Goal: Task Accomplishment & Management: Manage account settings

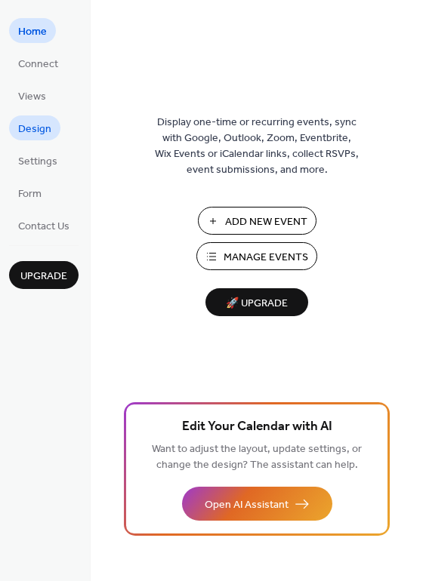
click at [32, 131] on span "Design" at bounding box center [34, 130] width 33 height 16
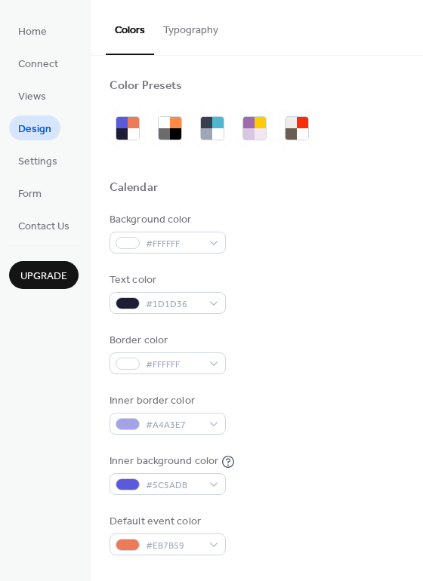
scroll to position [75, 0]
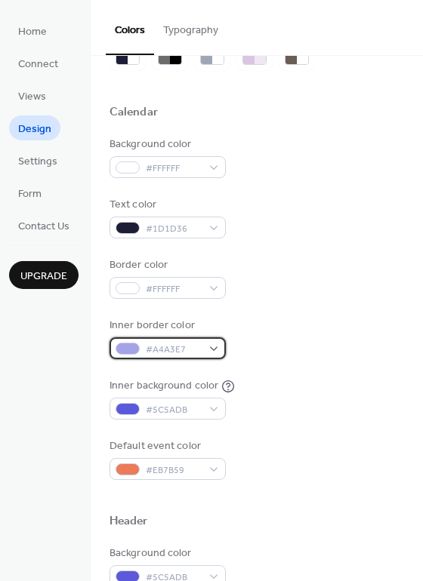
click at [215, 349] on div "#A4A3E7" at bounding box center [167, 348] width 116 height 22
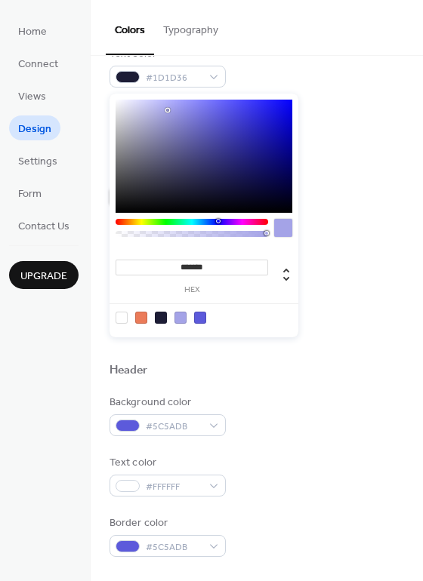
scroll to position [377, 0]
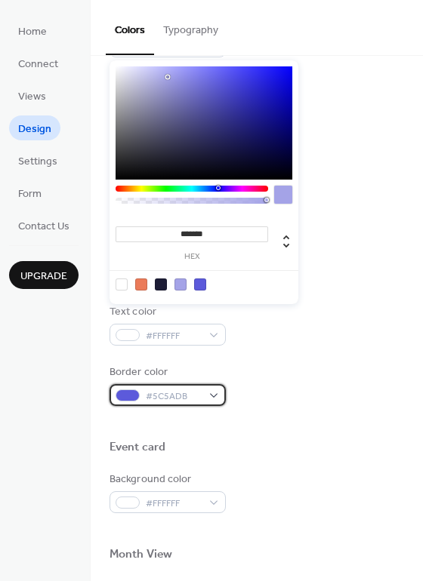
click at [210, 395] on div "#5C5ADB" at bounding box center [167, 395] width 116 height 22
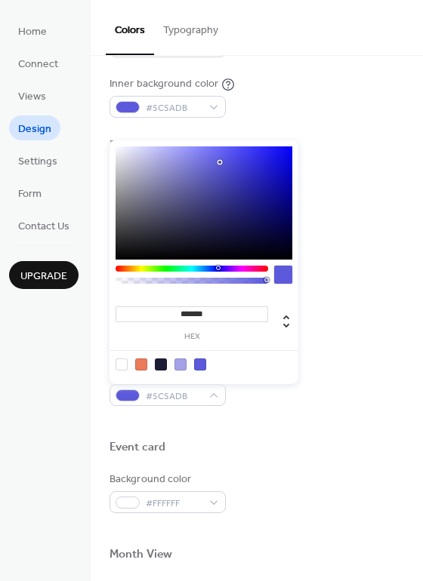
click at [121, 365] on div at bounding box center [121, 364] width 12 height 12
type input "*******"
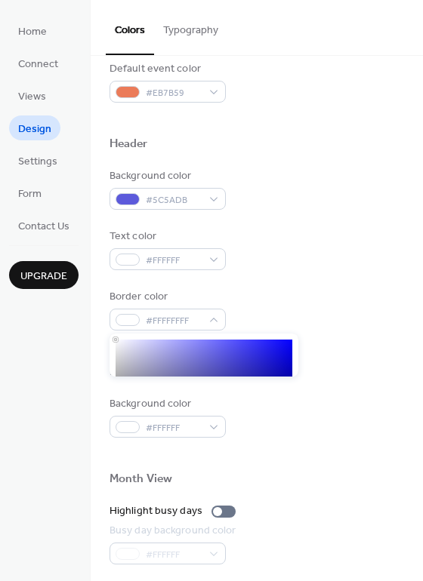
scroll to position [528, 0]
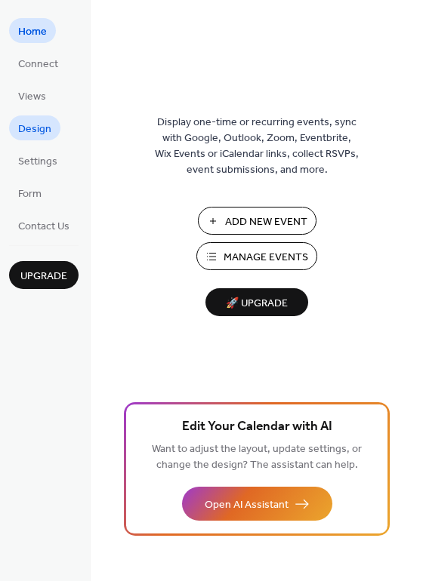
click at [42, 130] on span "Design" at bounding box center [34, 130] width 33 height 16
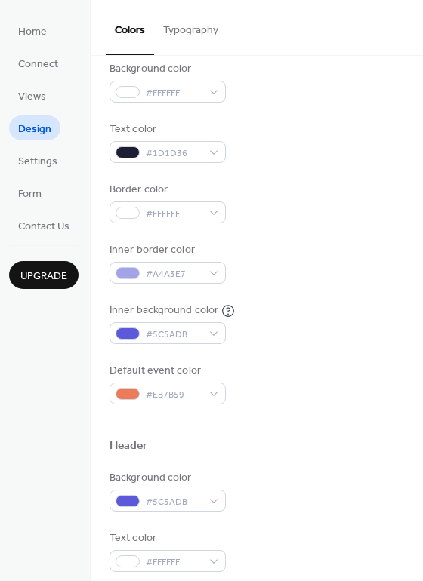
scroll to position [226, 0]
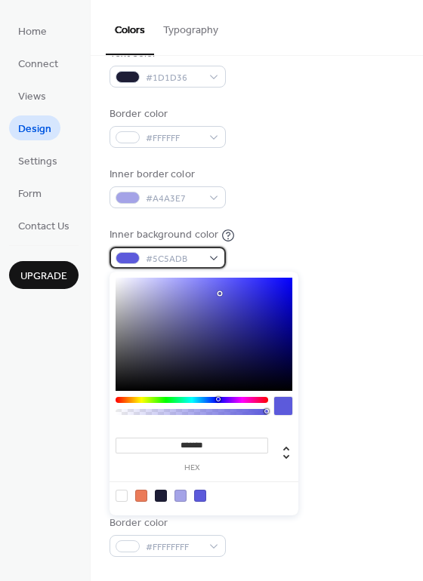
click at [212, 260] on div "#5C5ADB" at bounding box center [167, 258] width 116 height 22
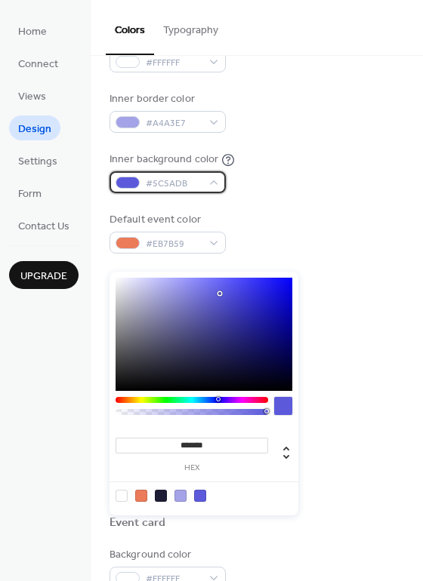
scroll to position [377, 0]
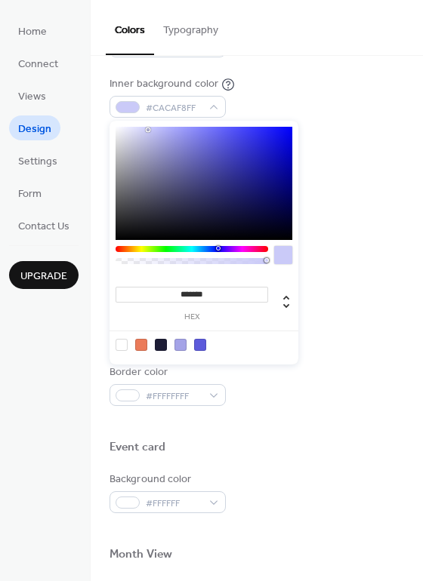
click at [149, 281] on div "******* hex" at bounding box center [203, 243] width 189 height 244
click at [140, 246] on div at bounding box center [191, 249] width 152 height 6
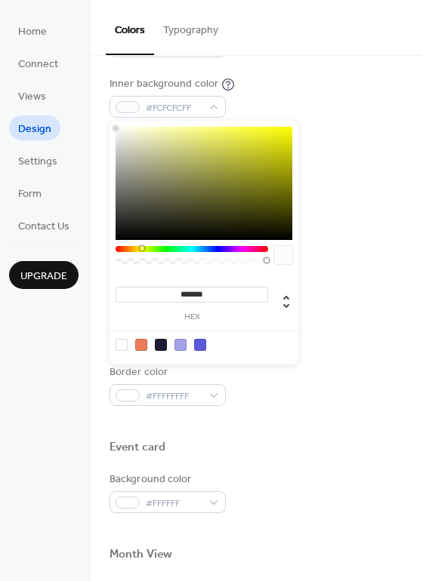
type input "*******"
drag, startPoint x: 144, startPoint y: 129, endPoint x: 115, endPoint y: 127, distance: 28.8
click at [115, 127] on div at bounding box center [203, 183] width 177 height 113
